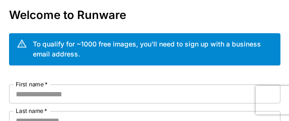
scroll to position [95, 0]
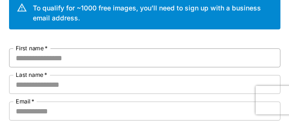
click at [50, 58] on input "First name   *" at bounding box center [144, 58] width 271 height 19
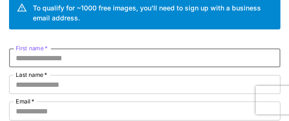
paste input "*******"
type input "*******"
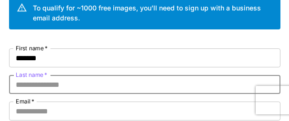
click at [48, 86] on input "Last name   *" at bounding box center [144, 84] width 271 height 19
click at [39, 85] on input "Last name   *" at bounding box center [144, 84] width 271 height 19
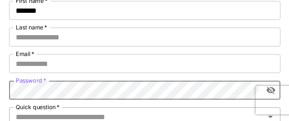
scroll to position [190, 0]
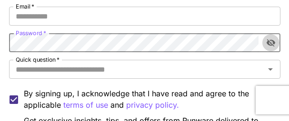
click at [269, 46] on icon "toggle password visibility" at bounding box center [271, 43] width 10 height 10
click at [104, 74] on input "Quick question   *" at bounding box center [137, 69] width 250 height 13
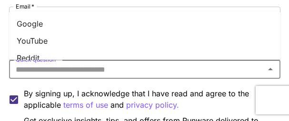
click at [38, 22] on li "Google" at bounding box center [144, 23] width 271 height 17
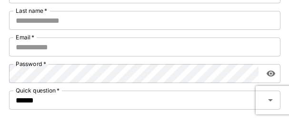
scroll to position [143, 0]
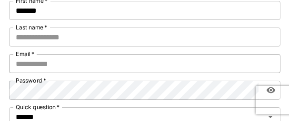
click at [61, 64] on input "Email   *" at bounding box center [144, 63] width 271 height 19
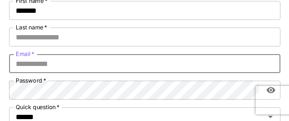
paste input "**********"
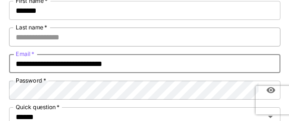
type input "**********"
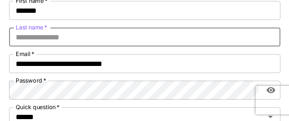
click at [73, 39] on input "Last name   *" at bounding box center [144, 37] width 271 height 19
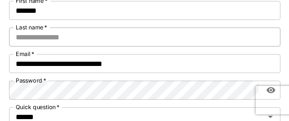
click at [47, 35] on input "Last name   *" at bounding box center [144, 37] width 271 height 19
paste input "*****"
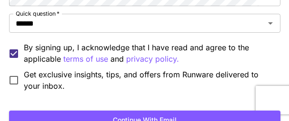
scroll to position [238, 0]
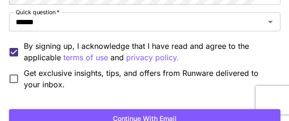
type input "*****"
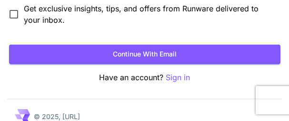
scroll to position [286, 0]
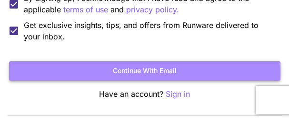
click at [144, 68] on button "Continue with email" at bounding box center [144, 71] width 271 height 20
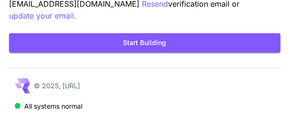
scroll to position [102, 0]
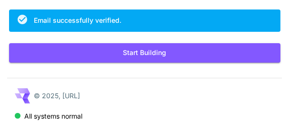
scroll to position [93, 0]
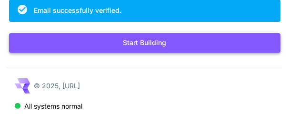
click at [129, 42] on button "Start Building" at bounding box center [144, 43] width 271 height 20
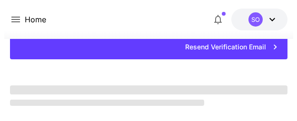
scroll to position [93, 0]
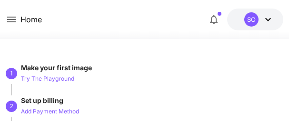
click at [264, 18] on icon at bounding box center [267, 19] width 11 height 11
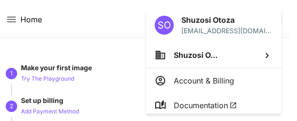
click at [89, 28] on div at bounding box center [148, 60] width 297 height 121
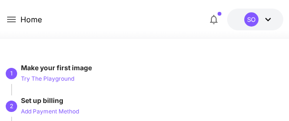
click at [262, 22] on icon at bounding box center [267, 19] width 11 height 11
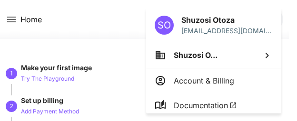
click at [84, 24] on div at bounding box center [148, 60] width 297 height 121
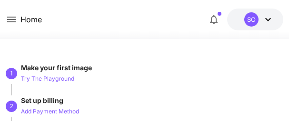
click at [3, 19] on div "Home $0.05 credits left SO" at bounding box center [144, 19] width 289 height 39
click at [9, 17] on icon at bounding box center [11, 20] width 9 height 6
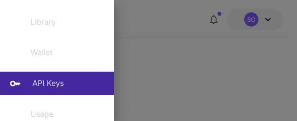
scroll to position [143, 0]
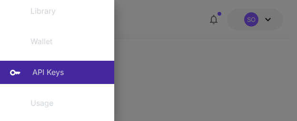
click at [48, 74] on p "API Keys" at bounding box center [47, 72] width 31 height 11
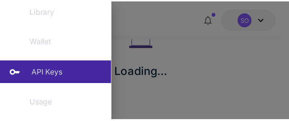
scroll to position [70, 0]
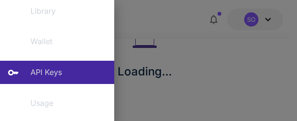
click at [200, 59] on div at bounding box center [148, 60] width 297 height 121
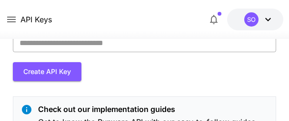
scroll to position [48, 0]
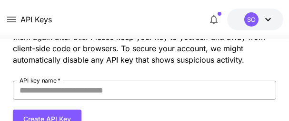
click at [81, 88] on input "API key name   *" at bounding box center [145, 90] width 264 height 19
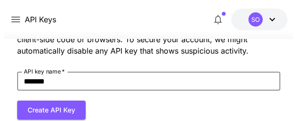
scroll to position [59, 0]
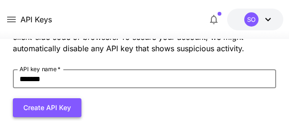
type input "*******"
click at [40, 109] on button "Create API Key" at bounding box center [47, 108] width 68 height 20
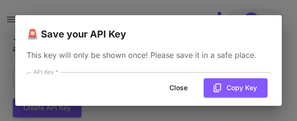
drag, startPoint x: 241, startPoint y: 88, endPoint x: 266, endPoint y: 74, distance: 29.2
click at [241, 88] on button "Copy Key" at bounding box center [236, 88] width 64 height 20
